Goal: Task Accomplishment & Management: Manage account settings

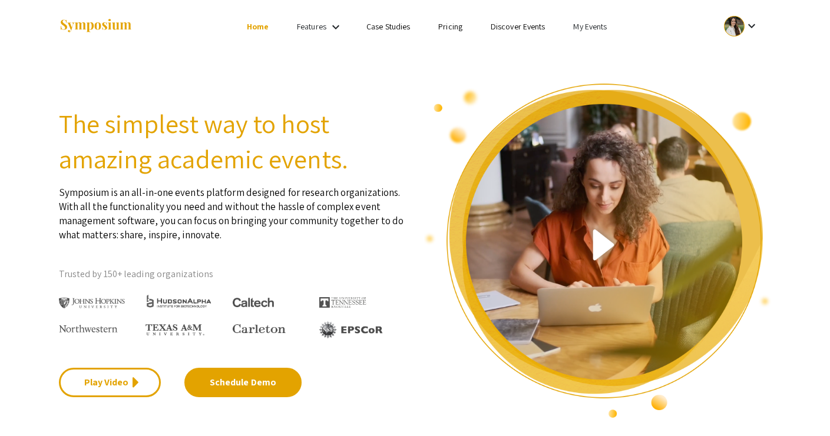
click at [588, 27] on link "My Events" at bounding box center [590, 26] width 34 height 11
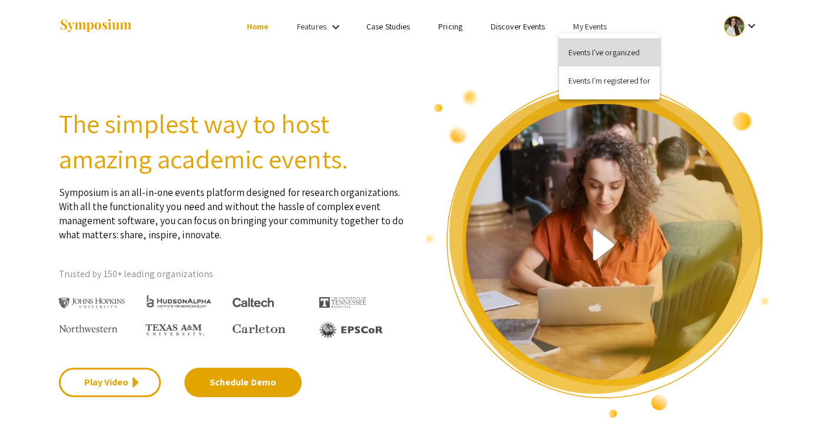
click at [587, 56] on button "Events I've organized" at bounding box center [609, 52] width 101 height 28
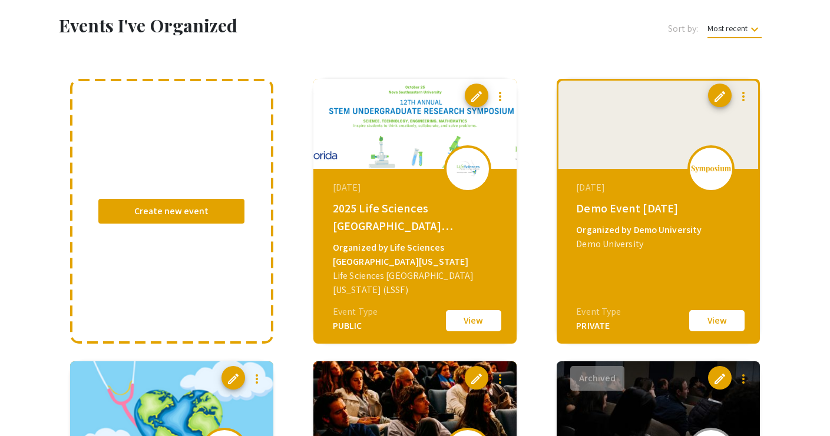
scroll to position [80, 0]
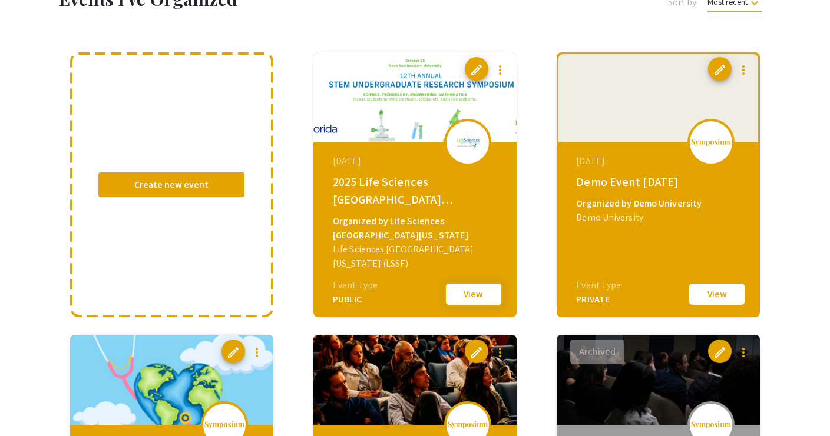
click at [453, 290] on button "View" at bounding box center [473, 294] width 59 height 25
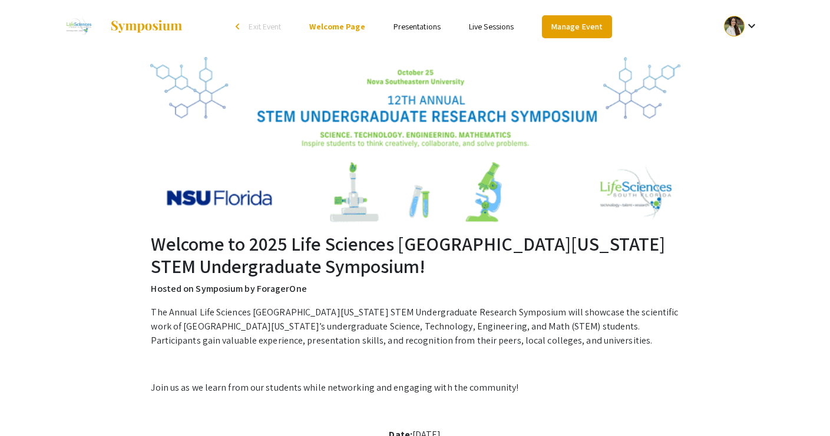
click at [554, 21] on link "Manage Event" at bounding box center [576, 26] width 69 height 23
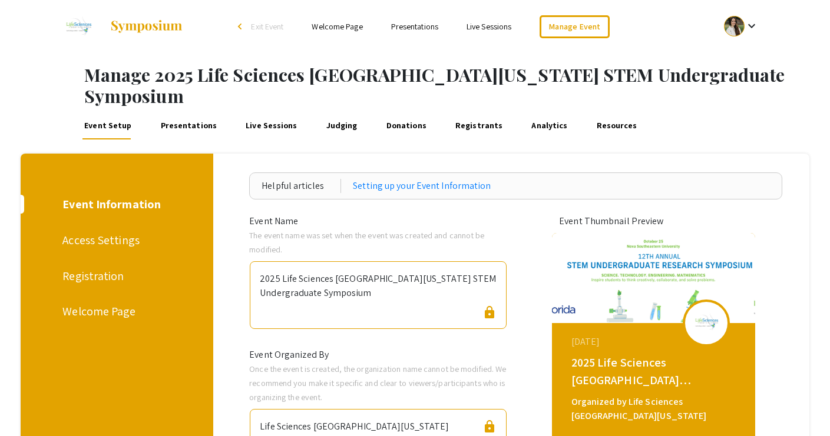
click at [174, 111] on link "Presentations" at bounding box center [188, 125] width 60 height 28
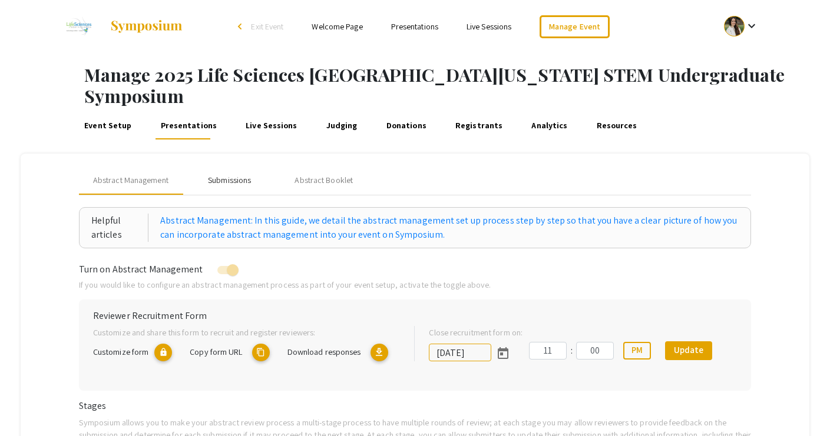
click at [223, 174] on div "Submissions" at bounding box center [229, 180] width 43 height 12
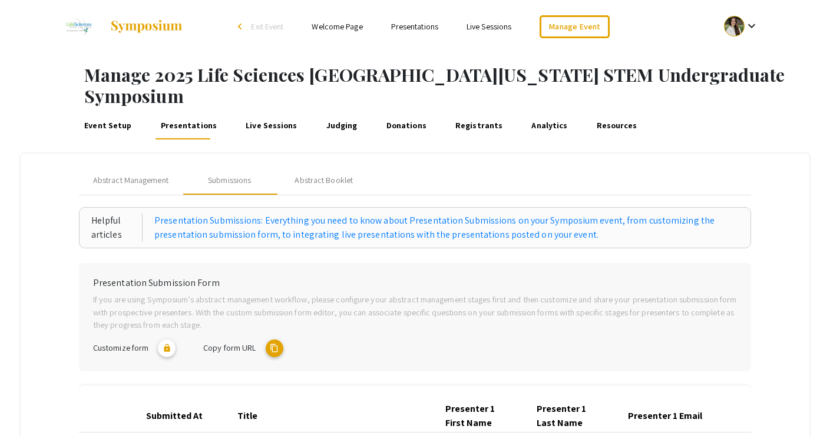
click at [100, 111] on link "Event Setup" at bounding box center [107, 125] width 51 height 28
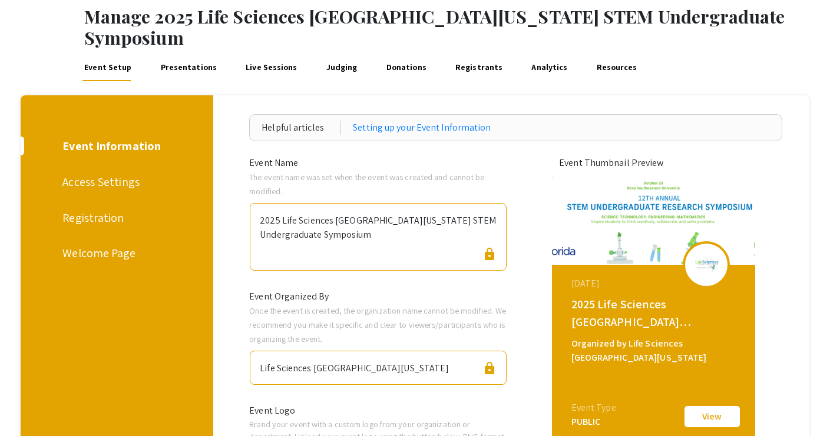
scroll to position [67, 0]
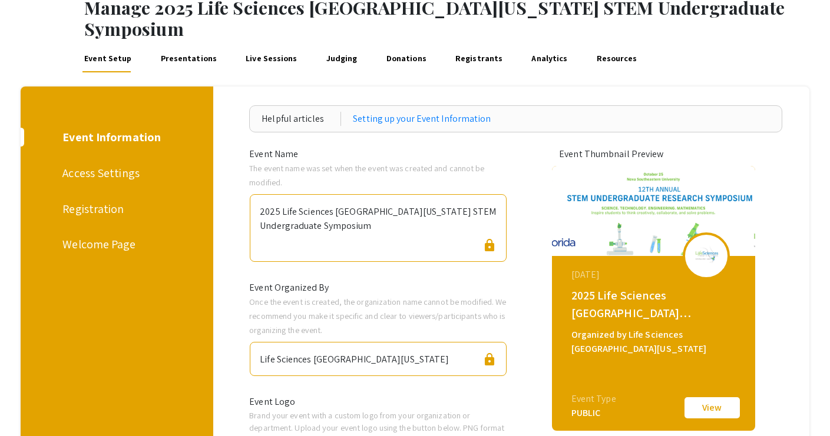
click at [91, 164] on div "Access Settings" at bounding box center [114, 173] width 105 height 18
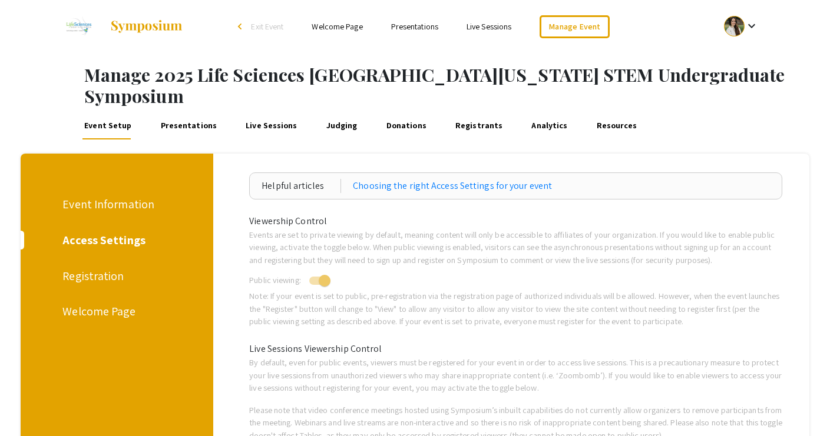
click at [88, 196] on div "Event Information" at bounding box center [114, 205] width 105 height 18
